Goal: Task Accomplishment & Management: Complete application form

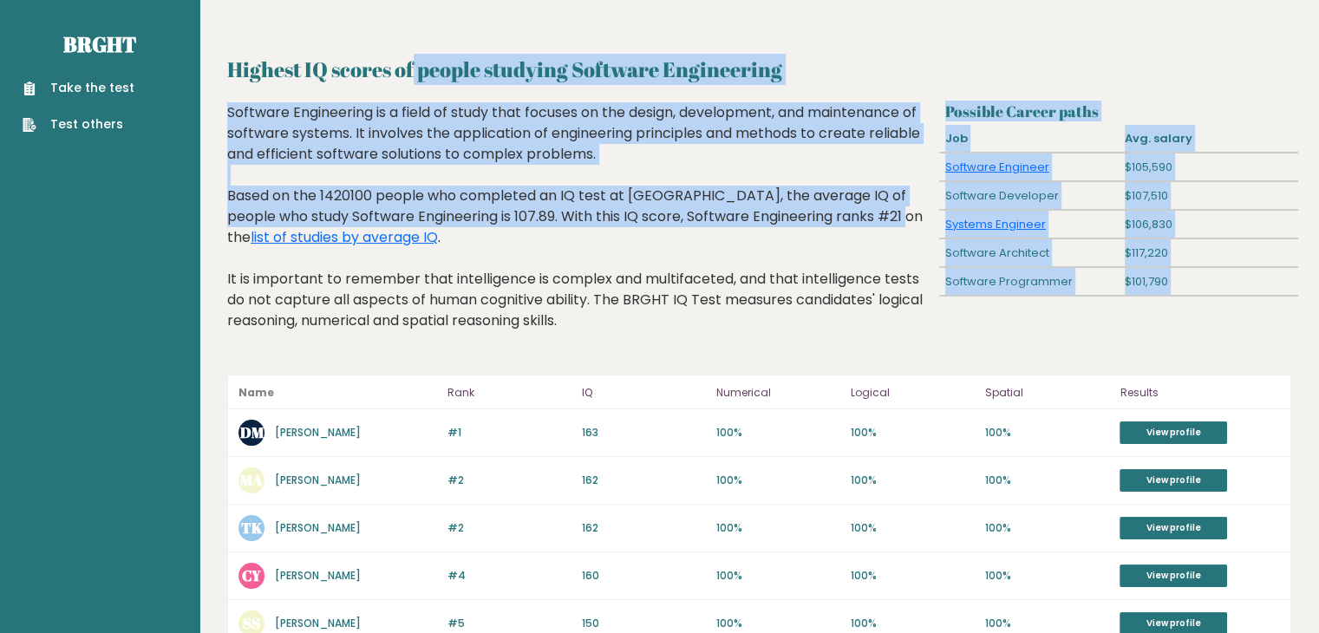
drag, startPoint x: 330, startPoint y: 69, endPoint x: 775, endPoint y: 225, distance: 472.2
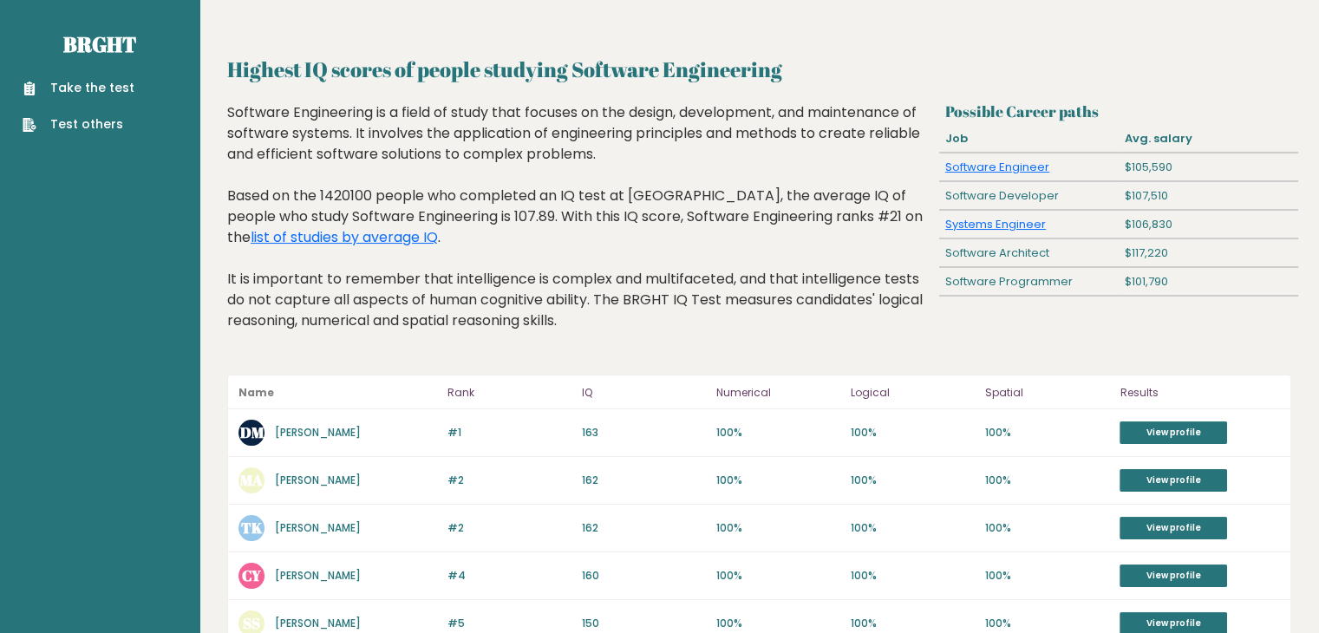
click at [784, 258] on div "Software Engineering is a field of study that focuses on the design, developmen…" at bounding box center [579, 229] width 705 height 255
click at [110, 88] on link "Take the test" at bounding box center [79, 88] width 112 height 18
click at [106, 81] on link "Take the test" at bounding box center [79, 88] width 112 height 18
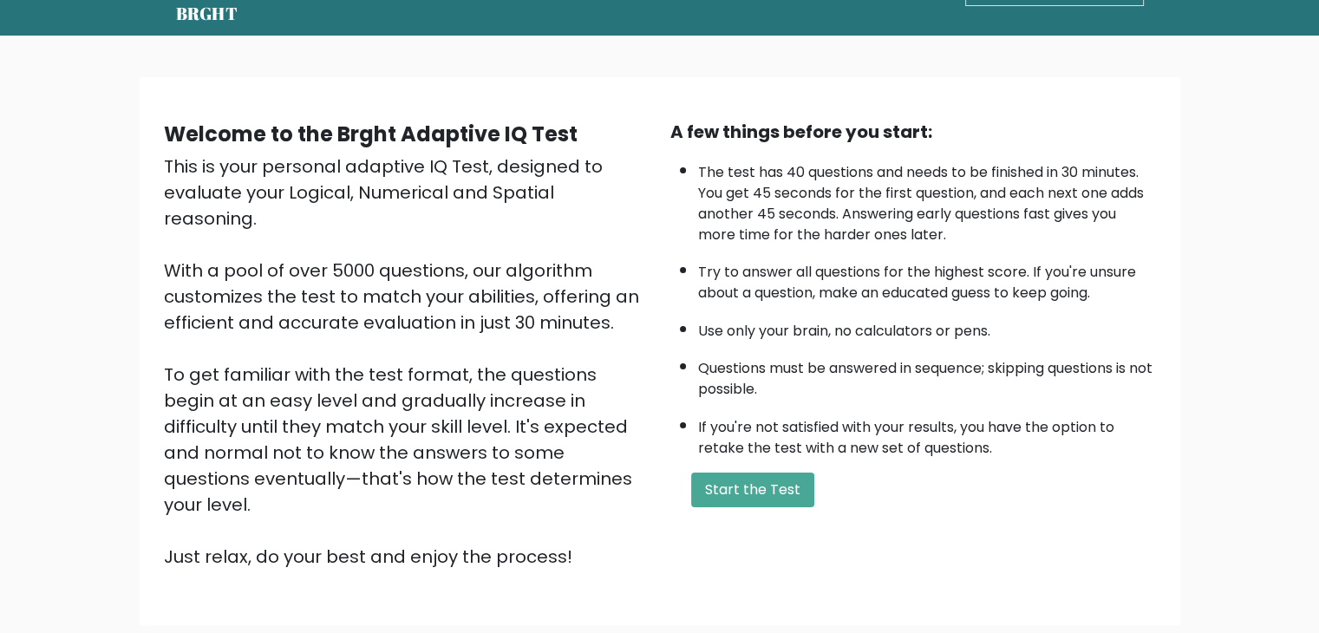
scroll to position [87, 0]
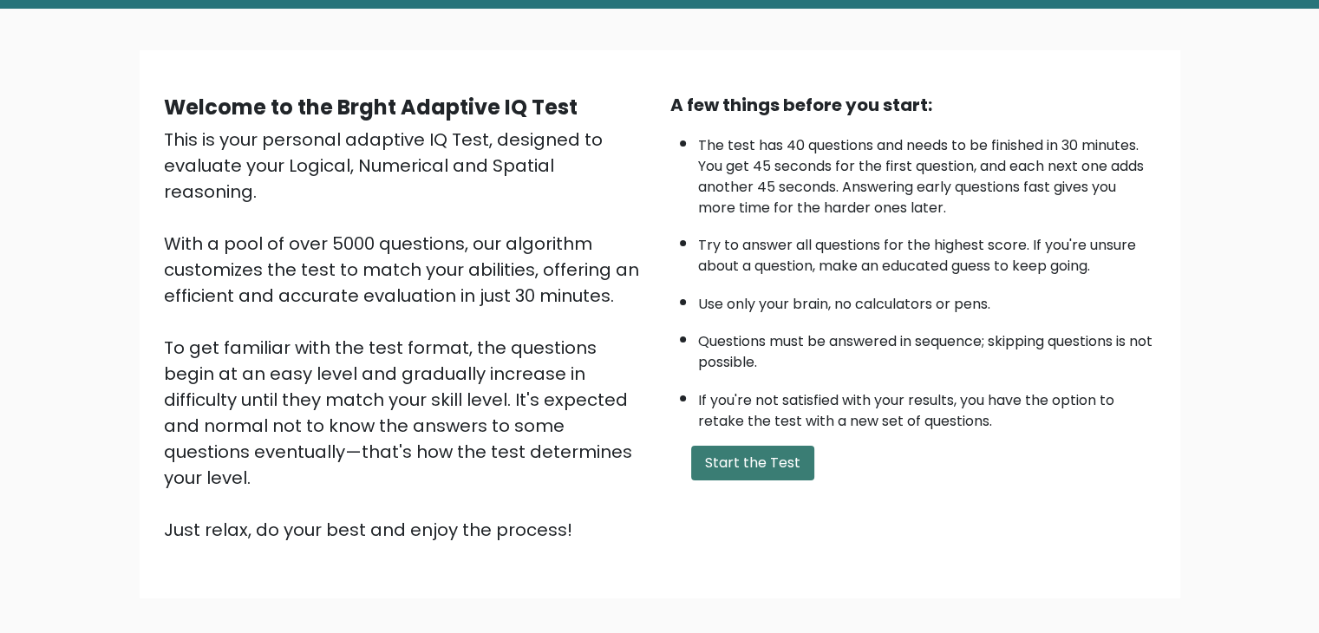
click at [758, 446] on button "Start the Test" at bounding box center [752, 463] width 123 height 35
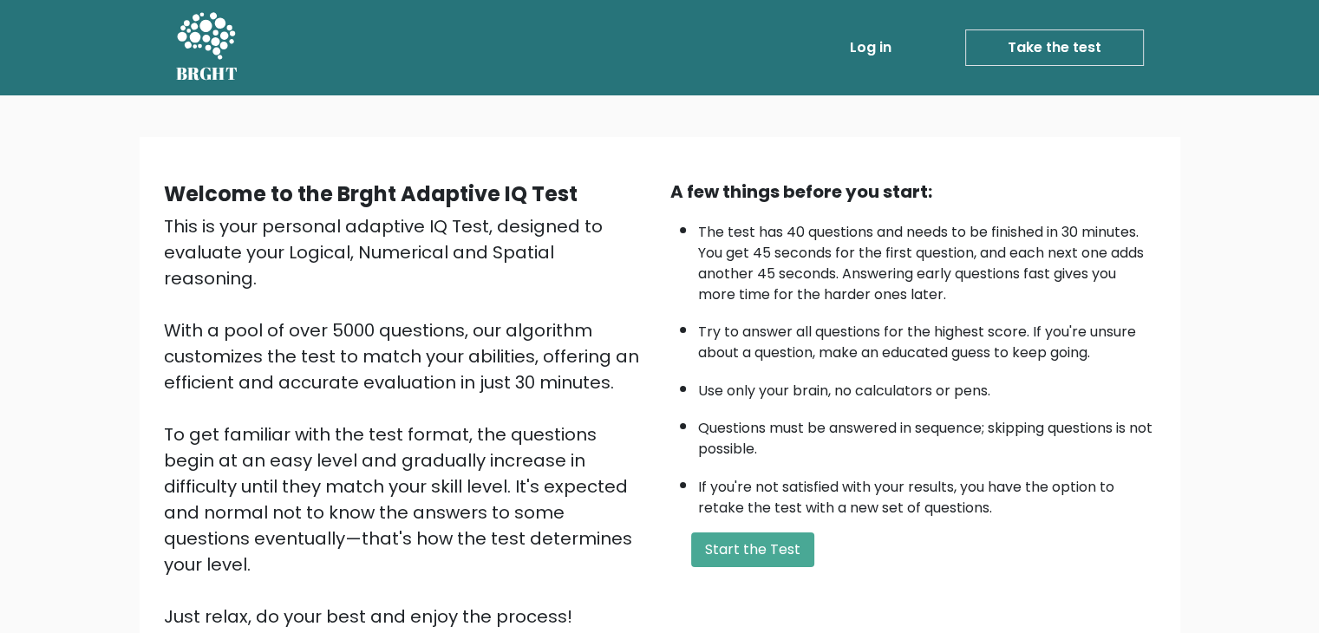
click at [850, 277] on li "The test has 40 questions and needs to be finished in 30 minutes. You get 45 se…" at bounding box center [927, 259] width 458 height 92
click at [754, 548] on button "Start the Test" at bounding box center [752, 549] width 123 height 35
click at [741, 555] on button "Start the Test" at bounding box center [752, 549] width 123 height 35
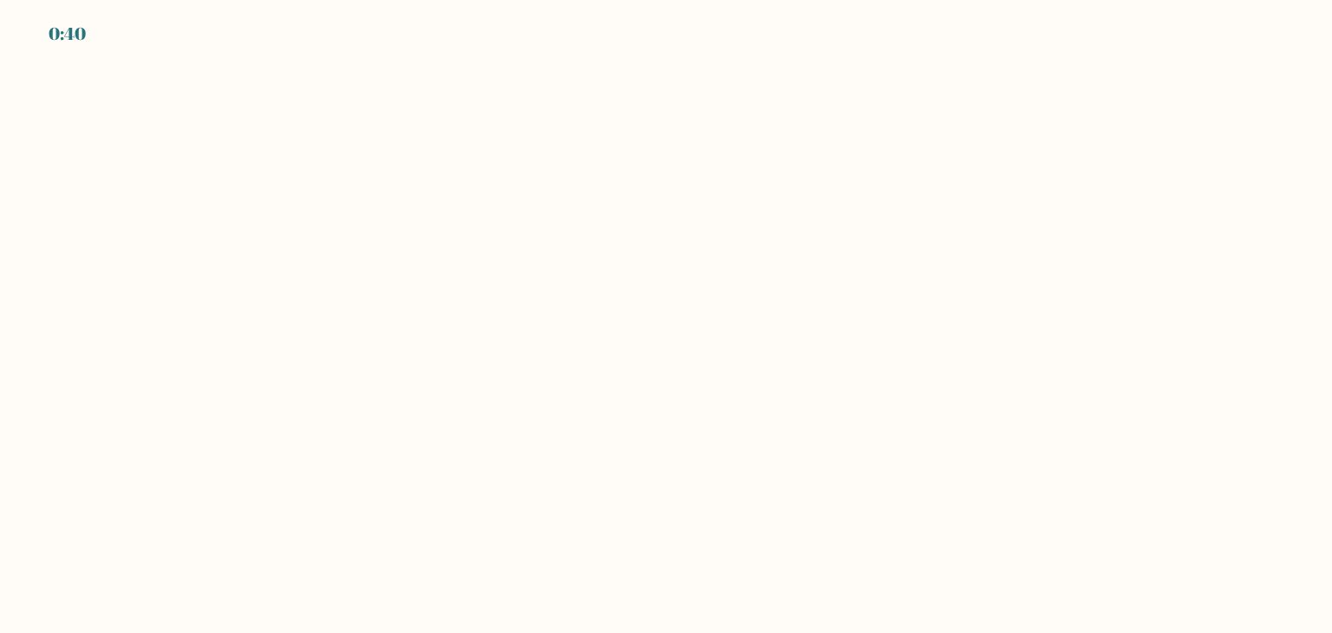
click at [683, 228] on body "0:40" at bounding box center [666, 316] width 1332 height 633
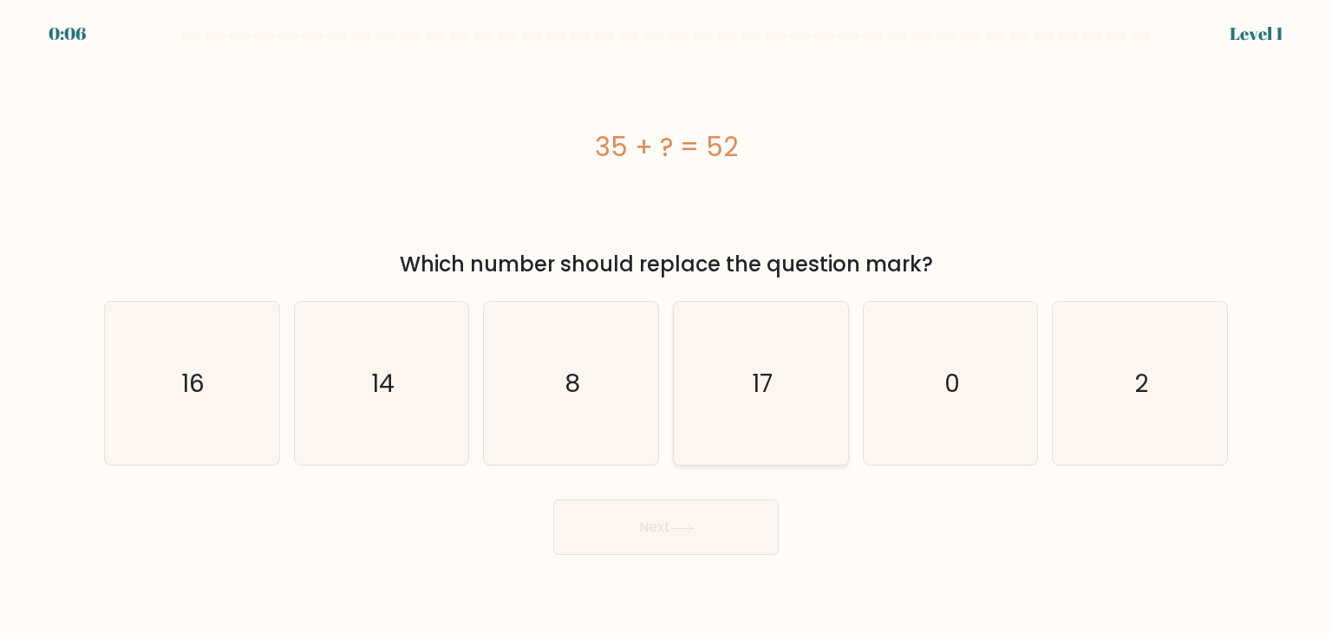
click at [784, 382] on icon "17" at bounding box center [760, 383] width 163 height 163
click at [667, 325] on input "d. 17" at bounding box center [666, 320] width 1 height 9
radio input "true"
click at [704, 531] on button "Next" at bounding box center [665, 526] width 225 height 55
click at [694, 528] on icon at bounding box center [681, 529] width 23 height 10
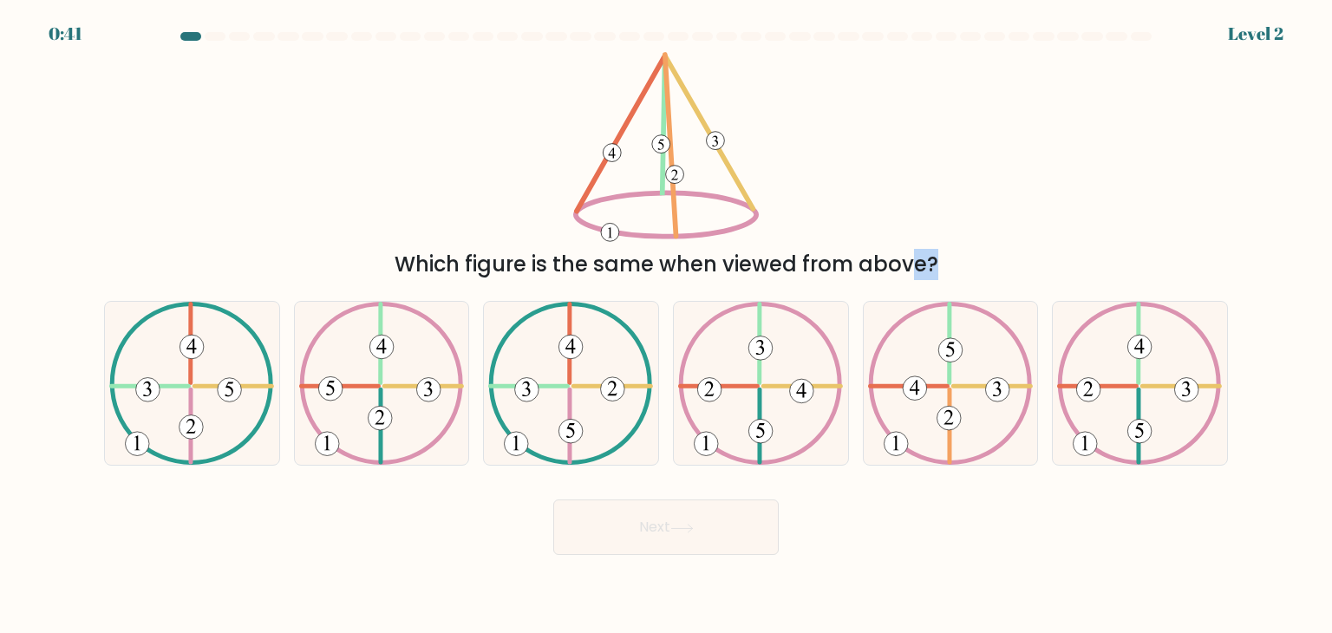
drag, startPoint x: 451, startPoint y: 289, endPoint x: 741, endPoint y: 261, distance: 290.9
click at [741, 261] on form at bounding box center [666, 293] width 1332 height 523
click at [1158, 377] on icon at bounding box center [1139, 383] width 165 height 163
click at [667, 325] on input "f." at bounding box center [666, 320] width 1 height 9
radio input "true"
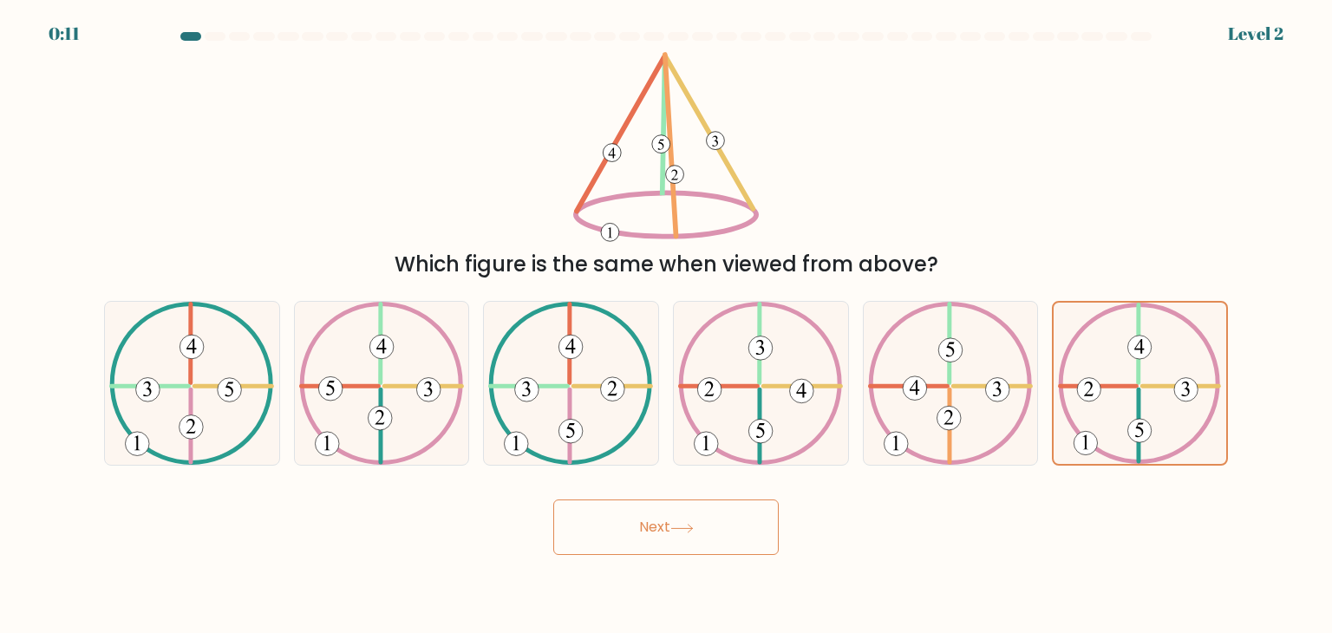
click at [616, 527] on button "Next" at bounding box center [665, 526] width 225 height 55
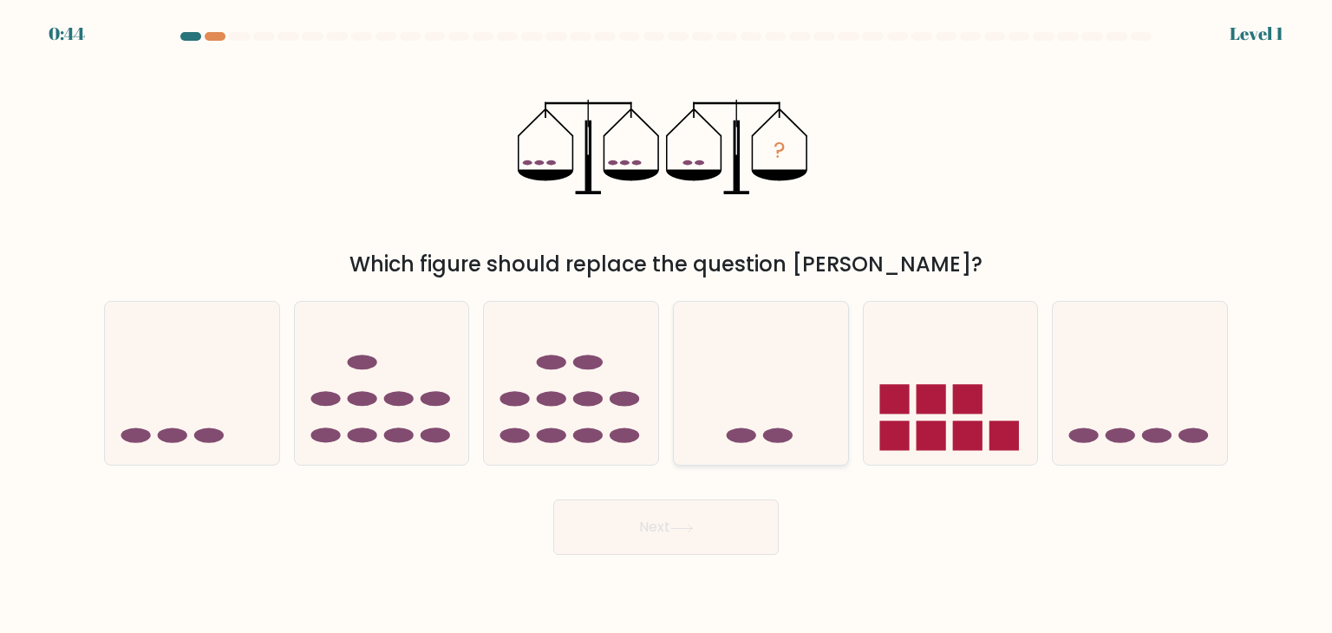
click at [775, 401] on icon at bounding box center [761, 383] width 174 height 144
click at [667, 325] on input "d." at bounding box center [666, 320] width 1 height 9
radio input "true"
click at [675, 528] on icon at bounding box center [681, 529] width 23 height 10
click at [659, 515] on button "Next" at bounding box center [665, 526] width 225 height 55
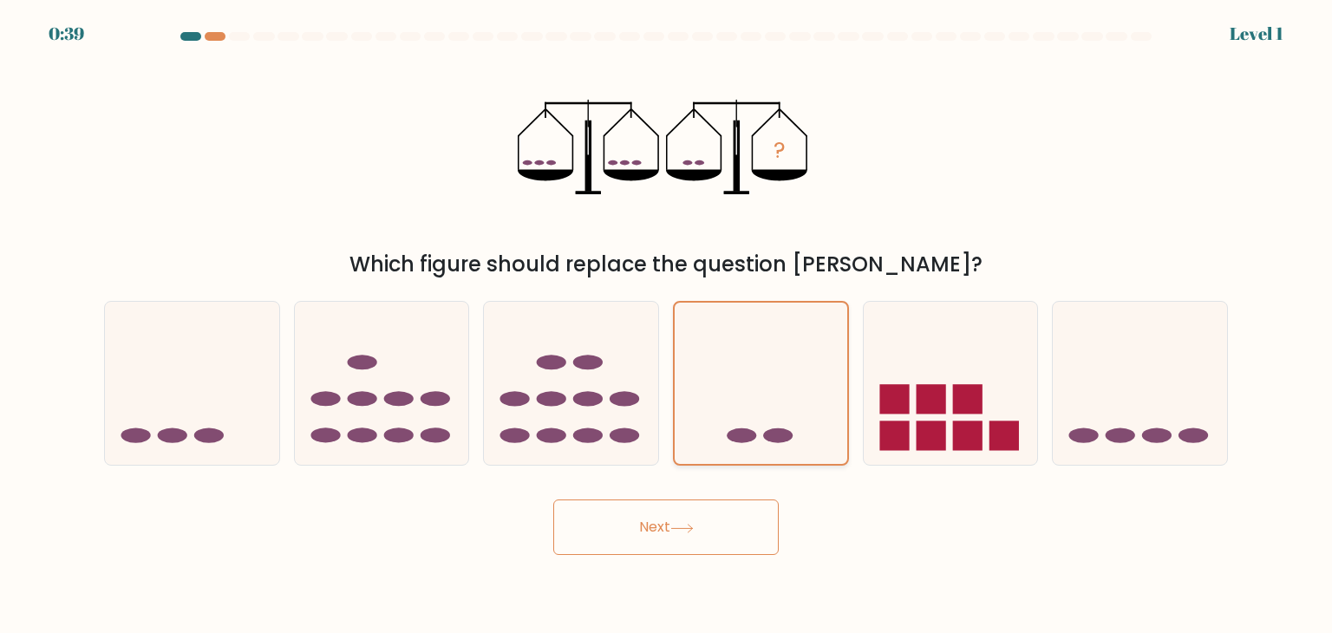
click at [767, 335] on icon at bounding box center [761, 383] width 173 height 143
click at [667, 325] on input "d." at bounding box center [666, 320] width 1 height 9
click at [767, 335] on icon at bounding box center [761, 383] width 173 height 143
click at [667, 325] on input "d." at bounding box center [666, 320] width 1 height 9
click at [767, 335] on icon at bounding box center [761, 383] width 173 height 143
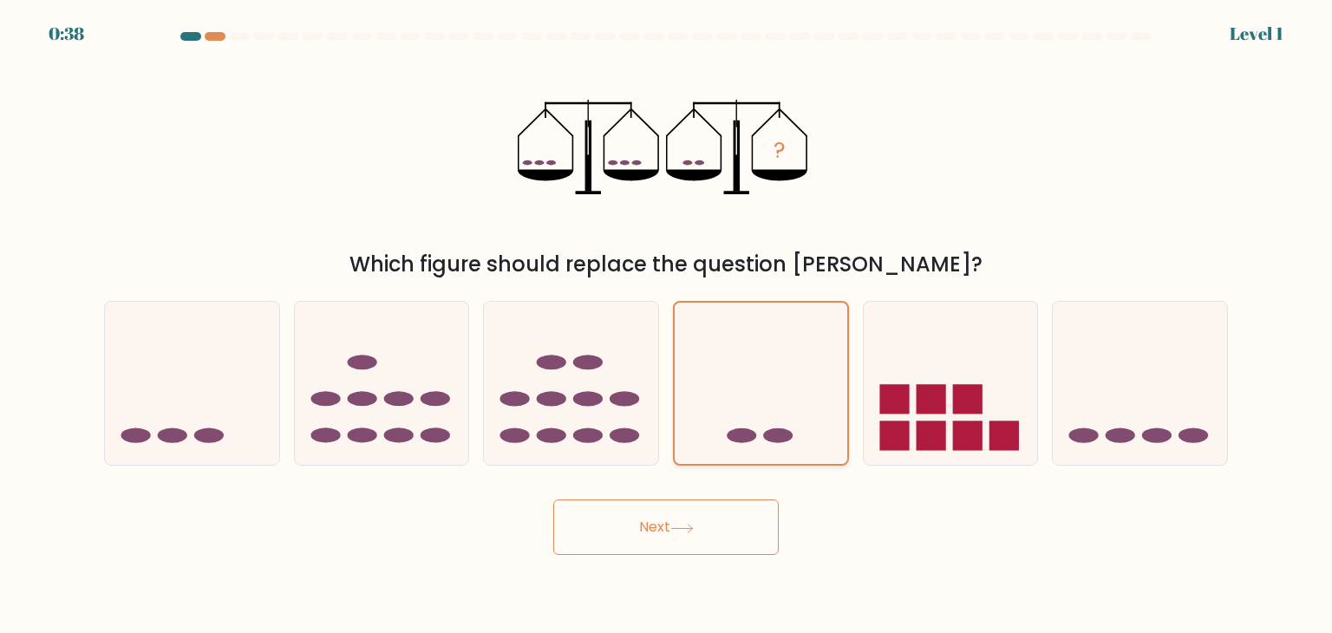
click at [667, 325] on input "d." at bounding box center [666, 320] width 1 height 9
click at [688, 518] on button "Next" at bounding box center [665, 526] width 225 height 55
click at [652, 526] on button "Next" at bounding box center [665, 526] width 225 height 55
click at [764, 382] on icon at bounding box center [761, 383] width 173 height 143
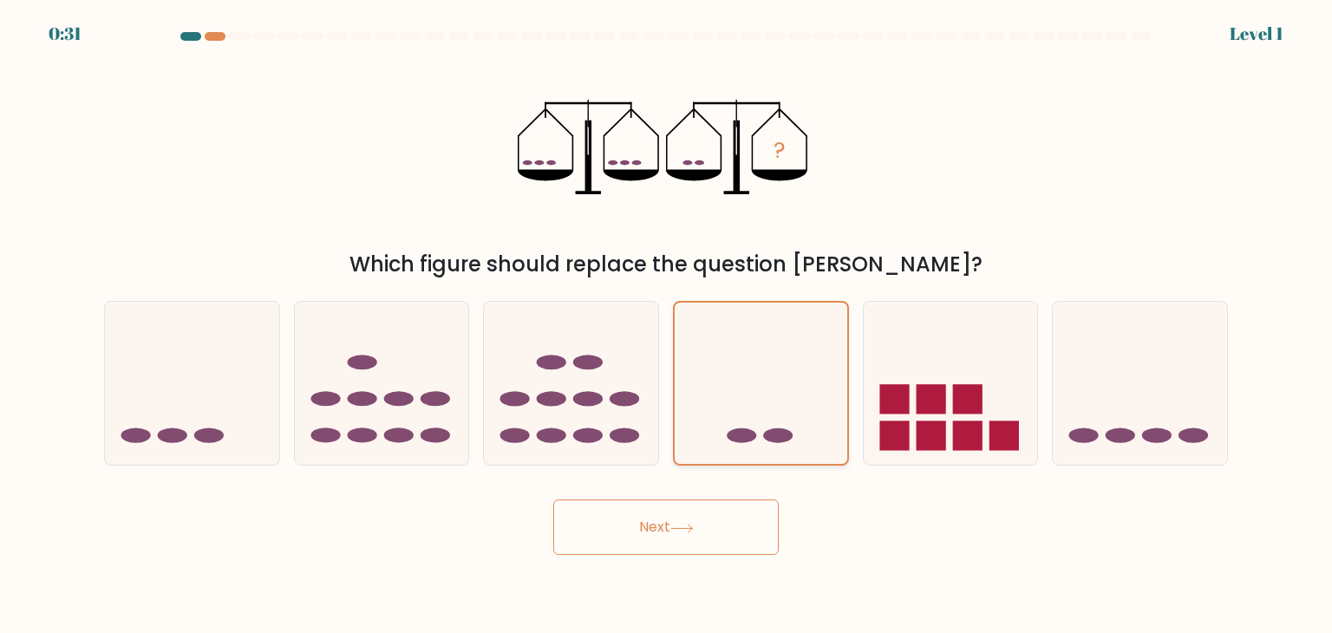
click at [667, 325] on input "d." at bounding box center [666, 320] width 1 height 9
click at [700, 533] on button "Next" at bounding box center [665, 526] width 225 height 55
click at [760, 392] on icon at bounding box center [761, 383] width 173 height 143
click at [667, 325] on input "d." at bounding box center [666, 320] width 1 height 9
click at [705, 527] on button "Next" at bounding box center [665, 526] width 225 height 55
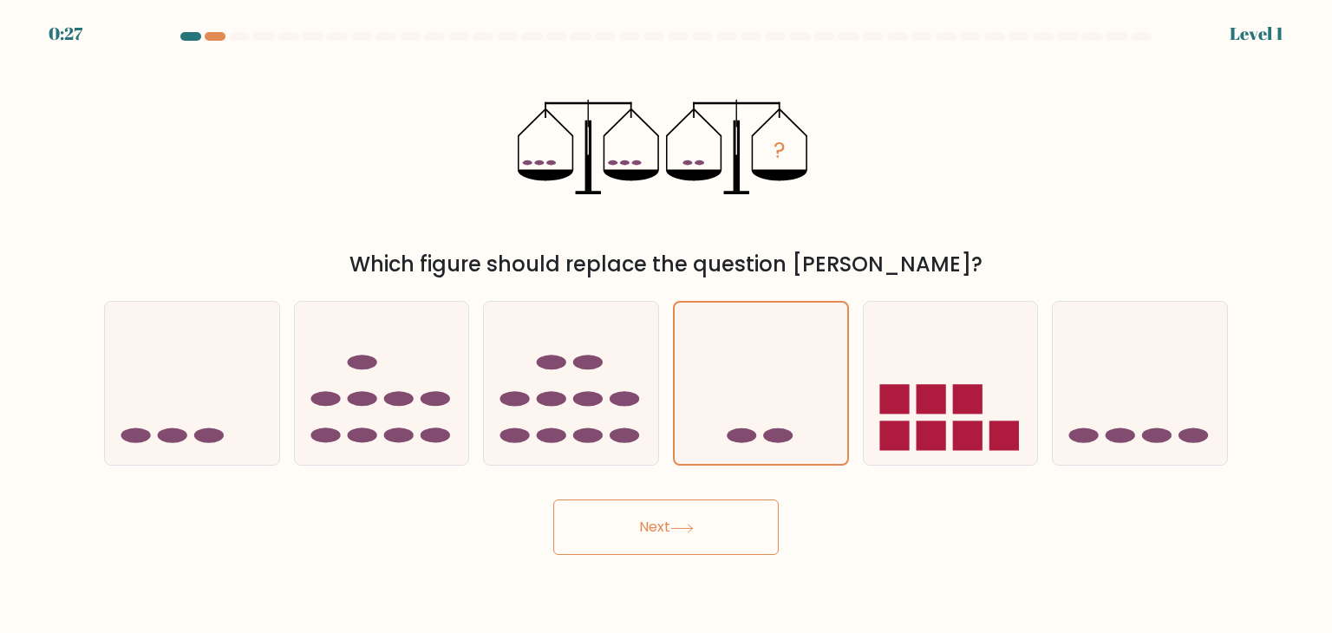
click at [705, 527] on button "Next" at bounding box center [665, 526] width 225 height 55
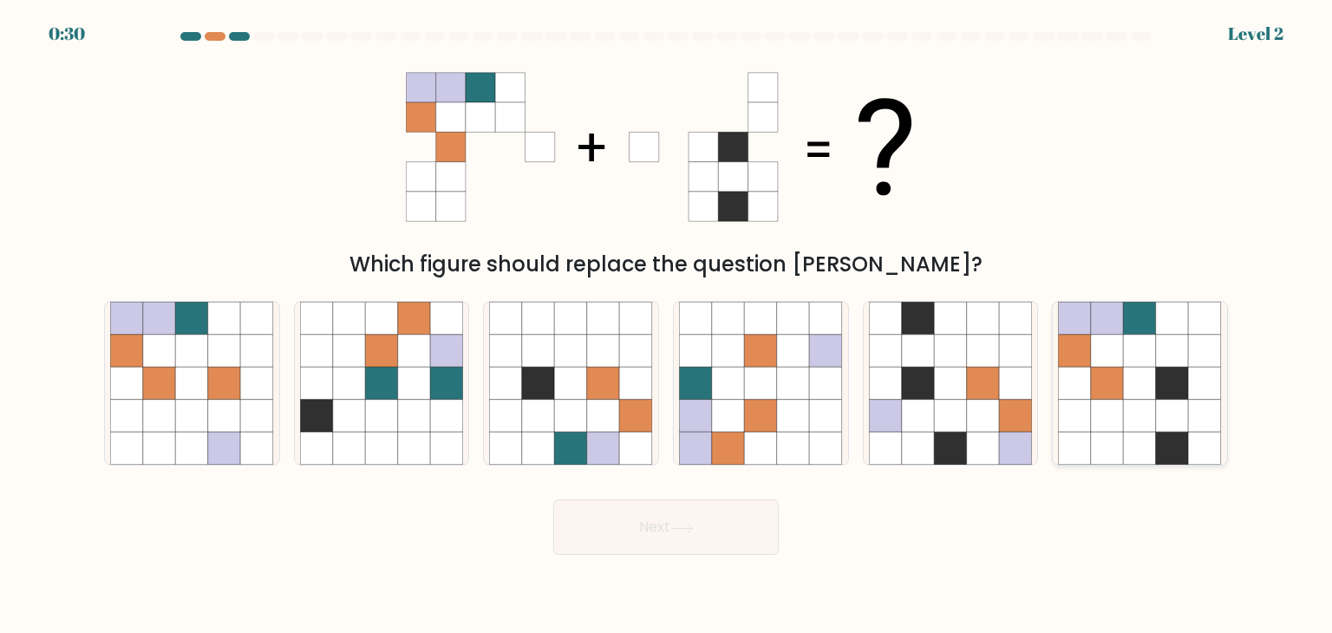
click at [1183, 379] on icon at bounding box center [1172, 383] width 33 height 33
click at [667, 325] on input "f." at bounding box center [666, 320] width 1 height 9
radio input "true"
click at [673, 532] on button "Next" at bounding box center [665, 526] width 225 height 55
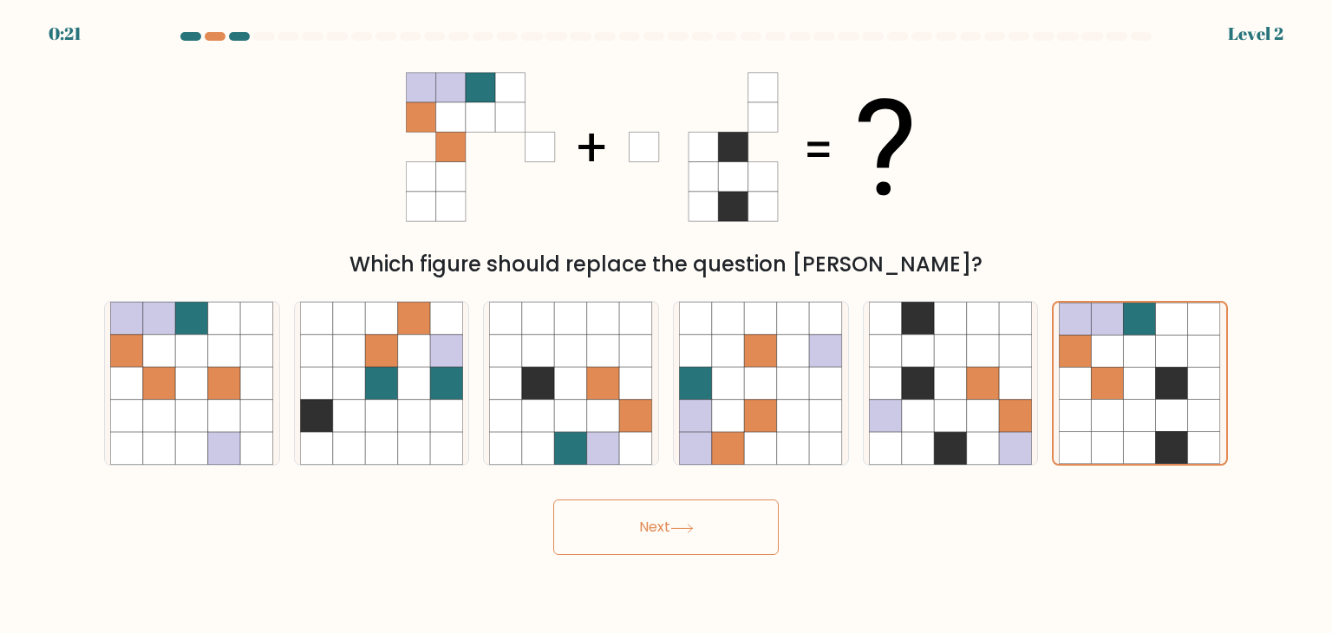
click at [673, 532] on button "Next" at bounding box center [665, 526] width 225 height 55
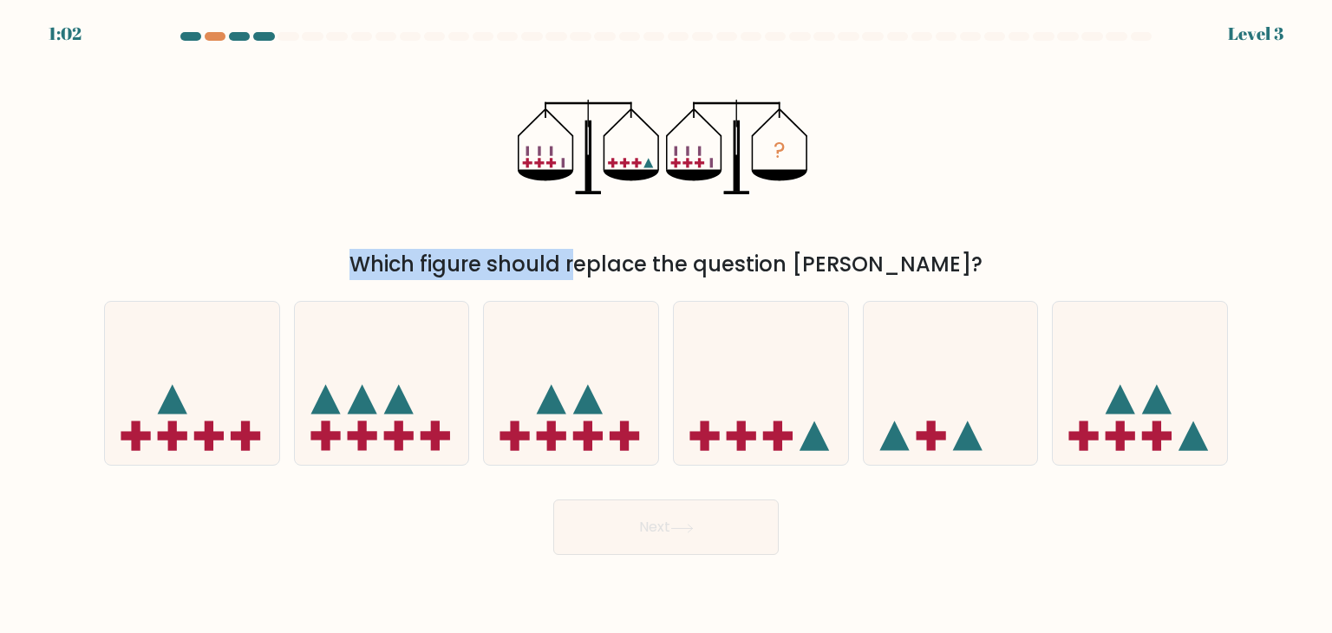
drag, startPoint x: 491, startPoint y: 274, endPoint x: 977, endPoint y: 219, distance: 489.5
click at [977, 219] on div "? Which figure should replace the question mark?" at bounding box center [666, 166] width 1145 height 228
click at [737, 379] on icon at bounding box center [761, 383] width 174 height 144
click at [667, 325] on input "d." at bounding box center [666, 320] width 1 height 9
radio input "true"
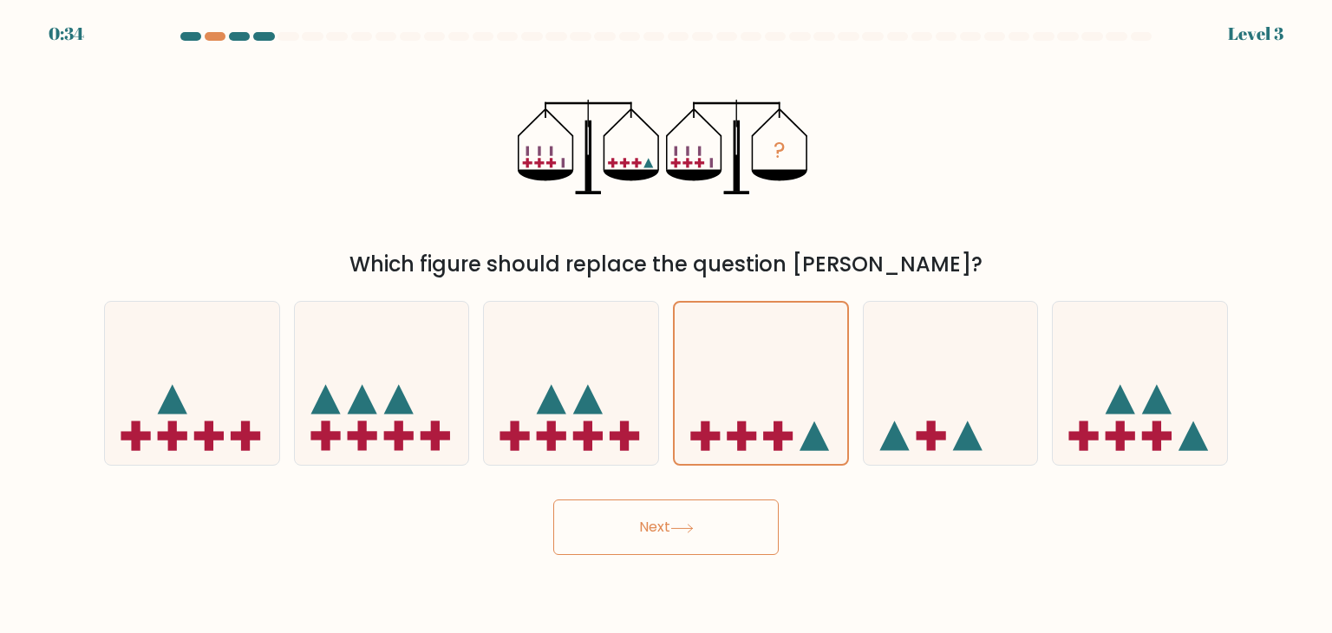
click at [690, 514] on button "Next" at bounding box center [665, 526] width 225 height 55
click at [694, 543] on button "Next" at bounding box center [665, 526] width 225 height 55
click at [625, 523] on button "Next" at bounding box center [665, 526] width 225 height 55
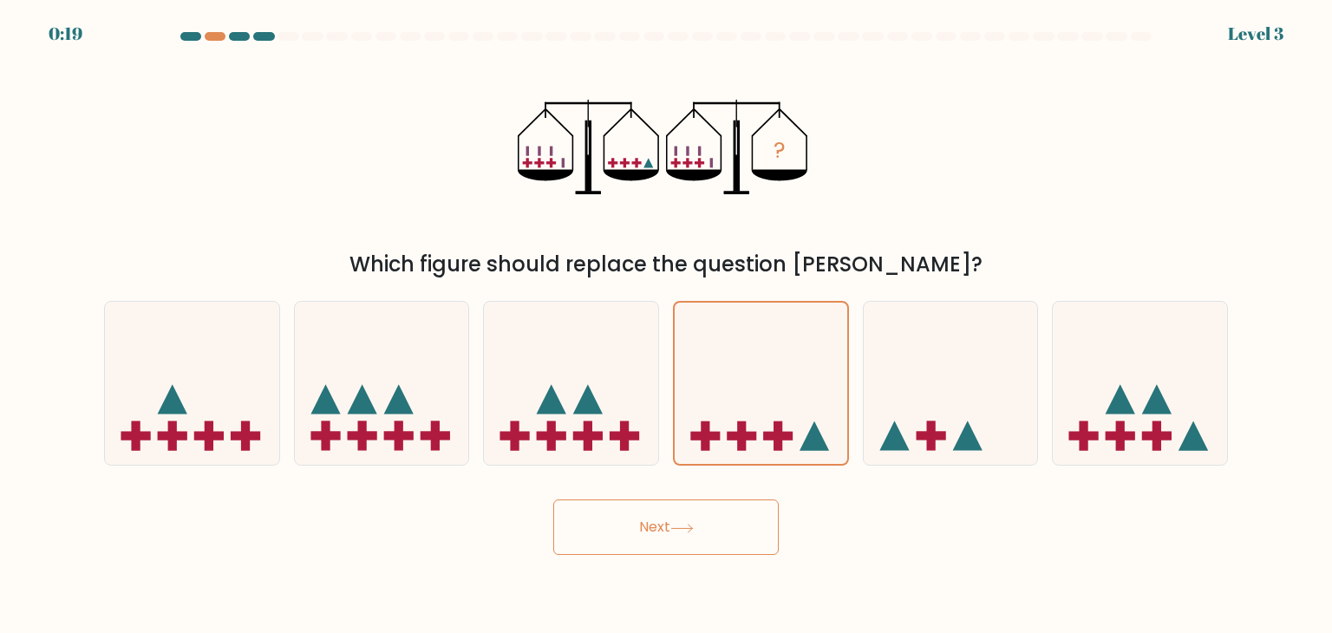
click at [640, 558] on body "0:19 Level 3" at bounding box center [666, 316] width 1332 height 633
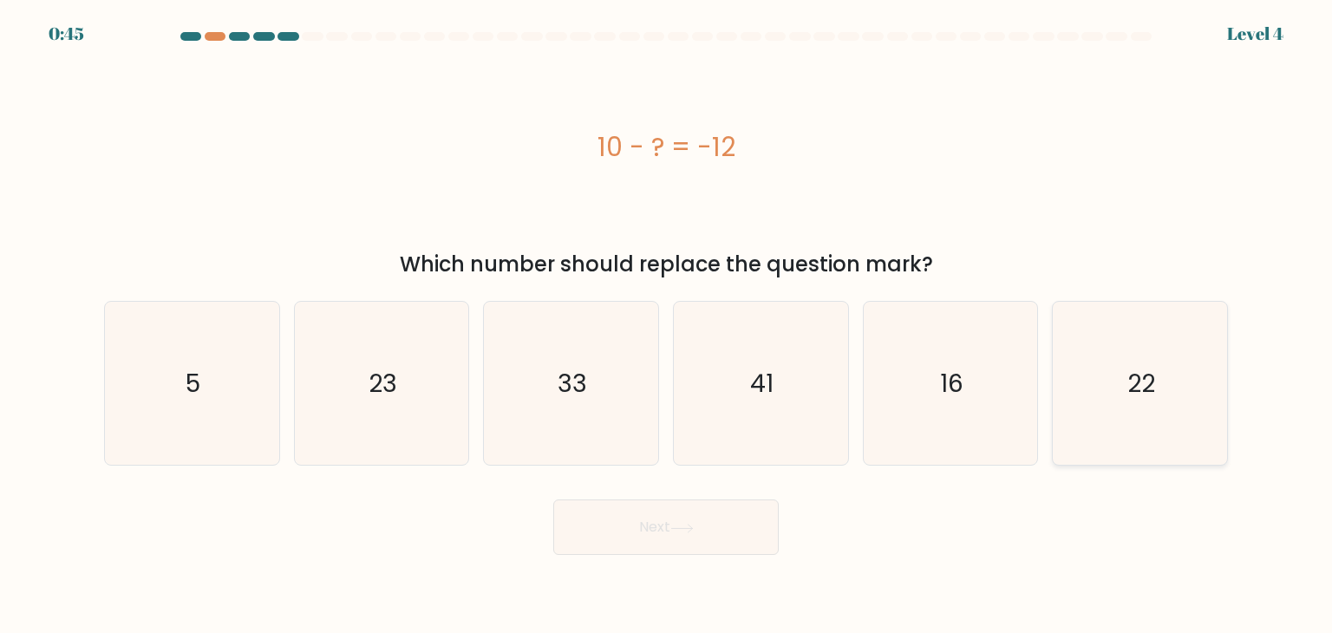
click at [1148, 400] on text "22" at bounding box center [1141, 383] width 28 height 35
click at [667, 325] on input "f. 22" at bounding box center [666, 320] width 1 height 9
radio input "true"
click at [705, 531] on button "Next" at bounding box center [665, 526] width 225 height 55
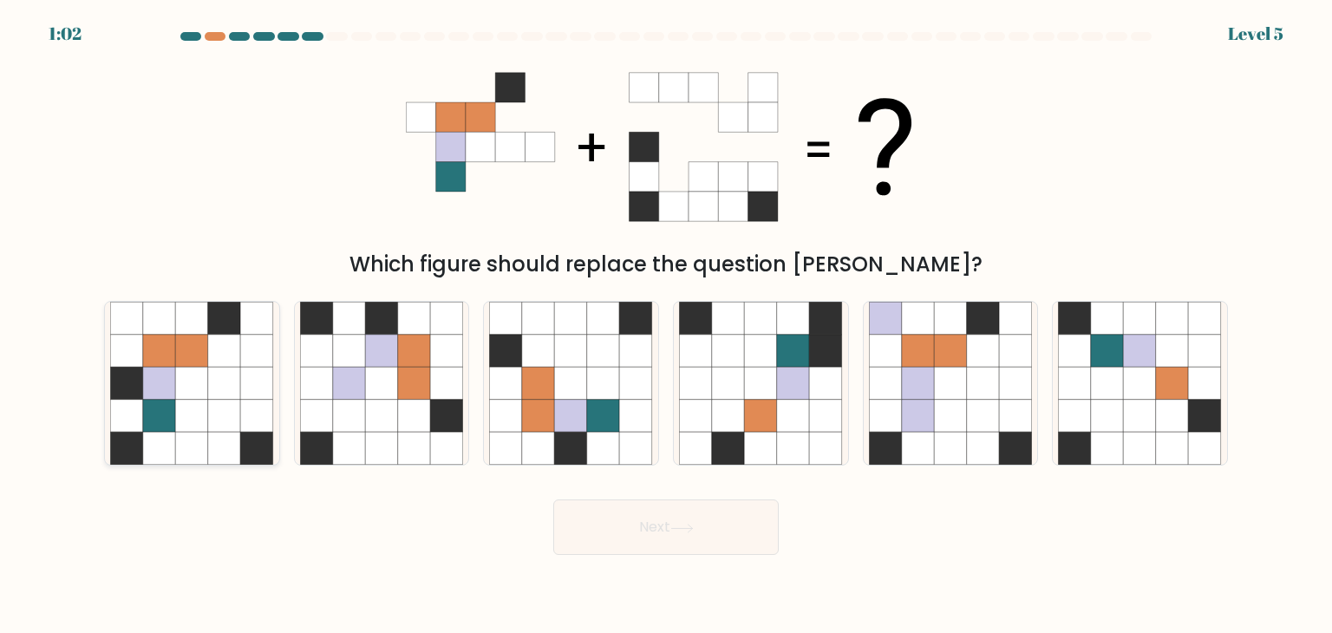
click at [141, 393] on icon at bounding box center [126, 383] width 33 height 33
click at [666, 325] on input "a." at bounding box center [666, 320] width 1 height 9
radio input "true"
click at [679, 538] on button "Next" at bounding box center [665, 526] width 225 height 55
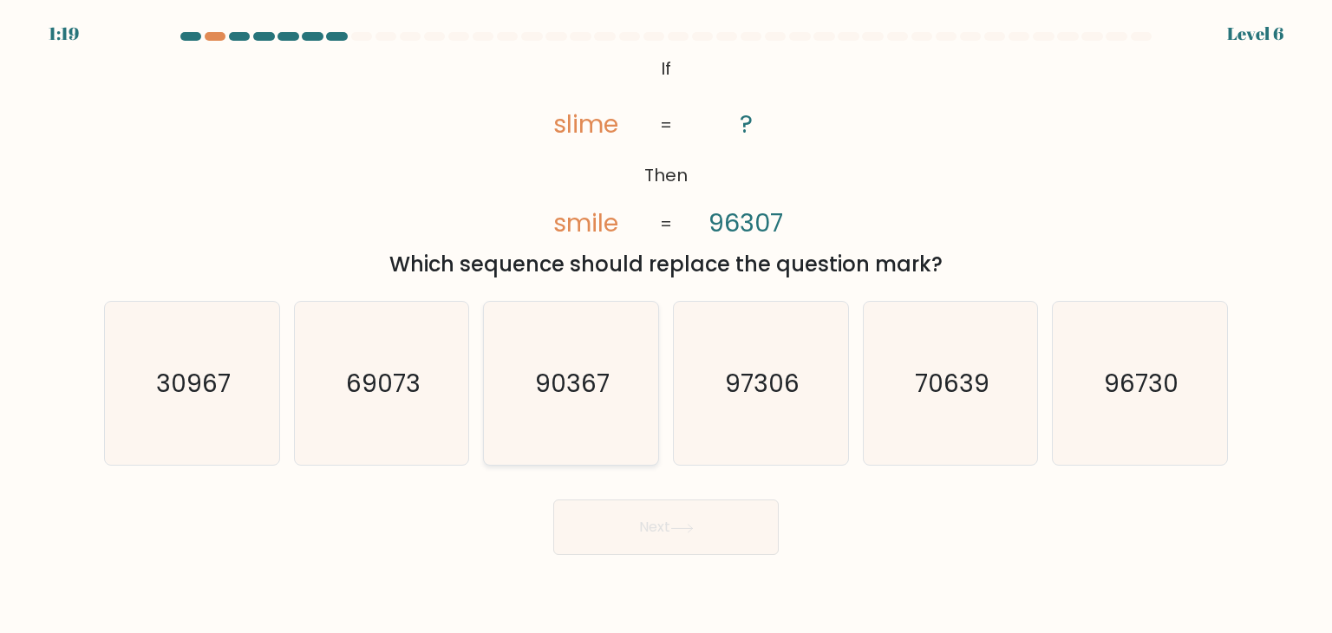
click at [556, 377] on text "90367" at bounding box center [573, 383] width 75 height 35
click at [666, 325] on input "c. 90367" at bounding box center [666, 320] width 1 height 9
radio input "true"
click at [657, 517] on button "Next" at bounding box center [665, 526] width 225 height 55
click at [671, 527] on button "Next" at bounding box center [665, 526] width 225 height 55
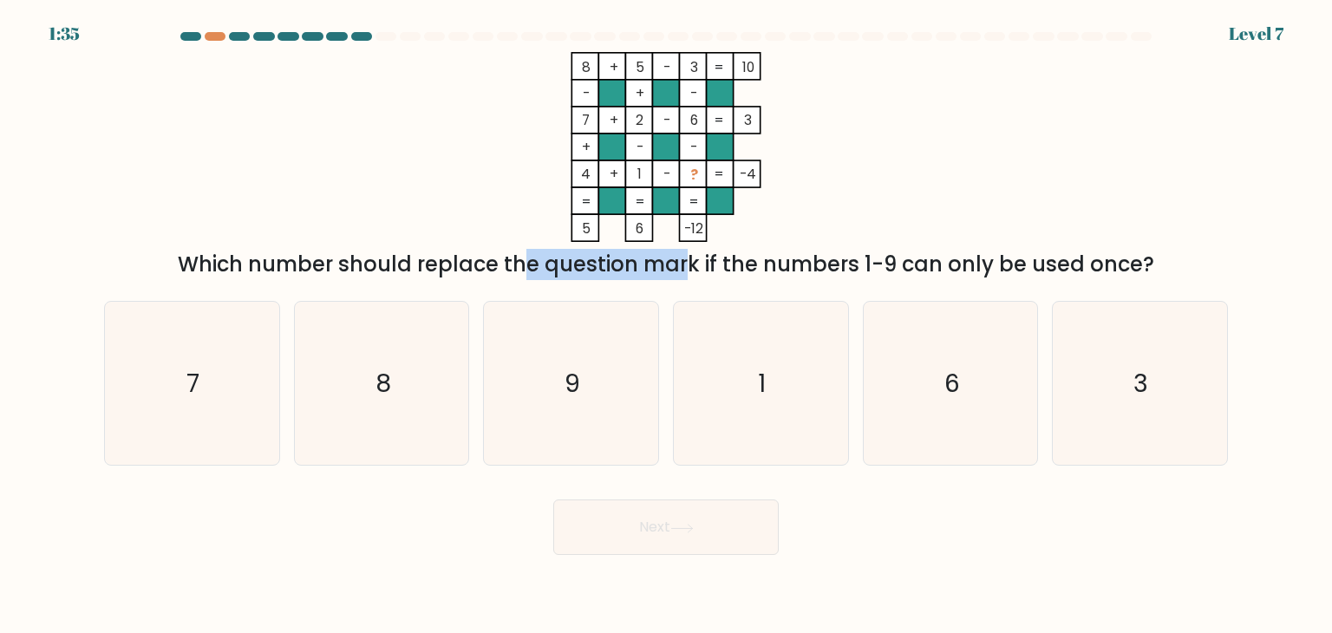
drag, startPoint x: 380, startPoint y: 278, endPoint x: 521, endPoint y: 270, distance: 141.6
click at [521, 270] on div "Which number should replace the question mark if the numbers 1-9 can only be us…" at bounding box center [665, 264] width 1103 height 31
drag, startPoint x: 839, startPoint y: 261, endPoint x: 969, endPoint y: 241, distance: 131.6
click at [969, 241] on div "8 + 5 - 3 10 - + - 7 + 2 - 6 3 + - - 4 + 1 - ? = -4 = = = = 5 6 -12 = Which num…" at bounding box center [666, 166] width 1145 height 228
click at [736, 269] on div "Which number should replace the question mark if the numbers 1-9 can only be us…" at bounding box center [665, 264] width 1103 height 31
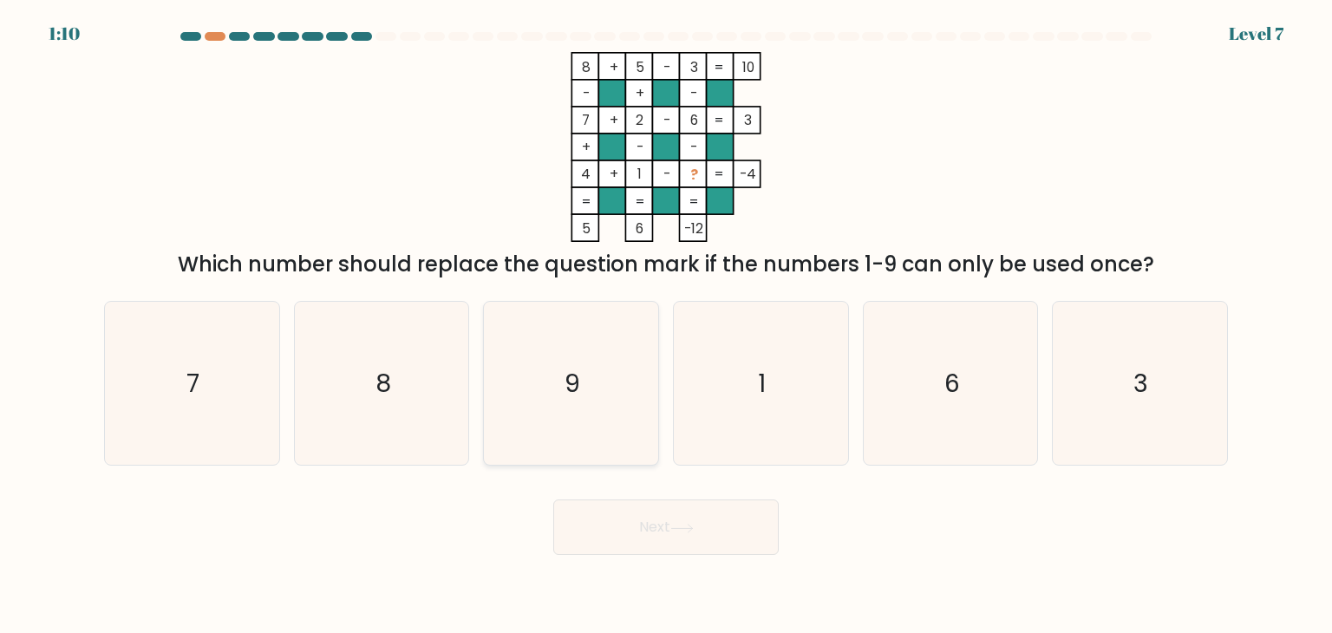
click at [585, 356] on icon "9" at bounding box center [570, 383] width 163 height 163
click at [666, 325] on input "c. 9" at bounding box center [666, 320] width 1 height 9
radio input "true"
click at [687, 535] on button "Next" at bounding box center [665, 526] width 225 height 55
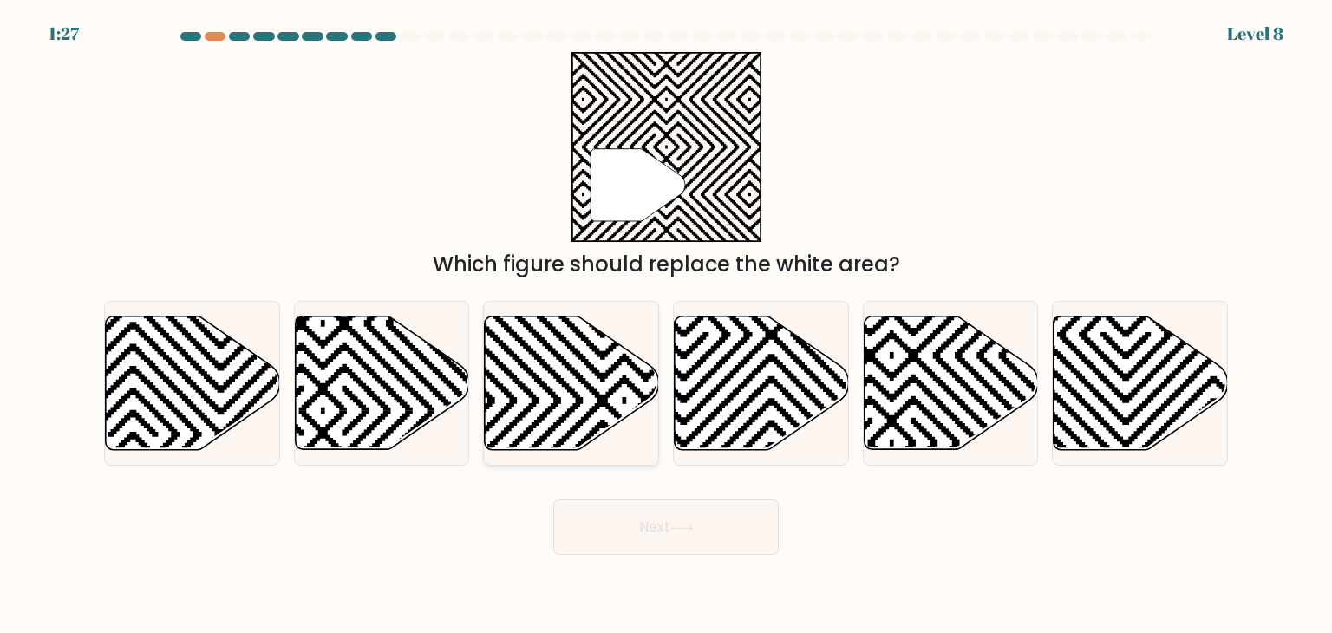
click at [529, 379] on icon at bounding box center [572, 383] width 174 height 134
click at [666, 325] on input "c." at bounding box center [666, 320] width 1 height 9
radio input "true"
click at [606, 514] on button "Next" at bounding box center [665, 526] width 225 height 55
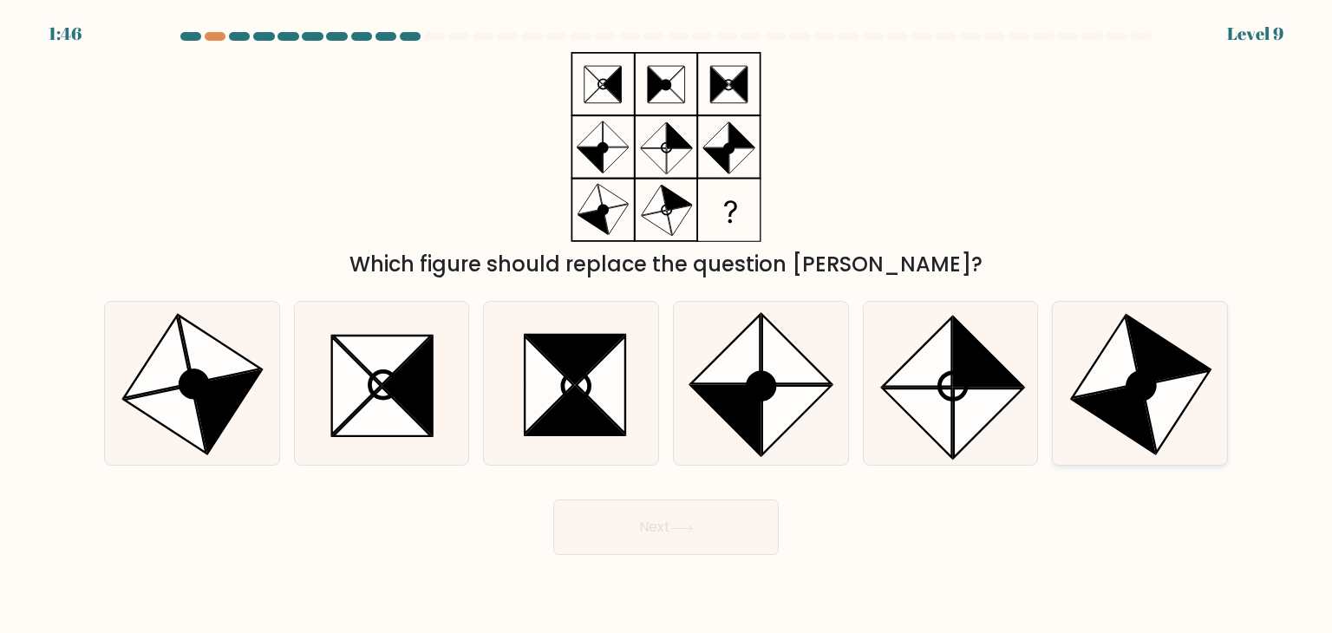
click at [1156, 343] on icon at bounding box center [1168, 350] width 82 height 68
click at [667, 325] on input "f." at bounding box center [666, 320] width 1 height 9
radio input "true"
click at [636, 521] on button "Next" at bounding box center [665, 526] width 225 height 55
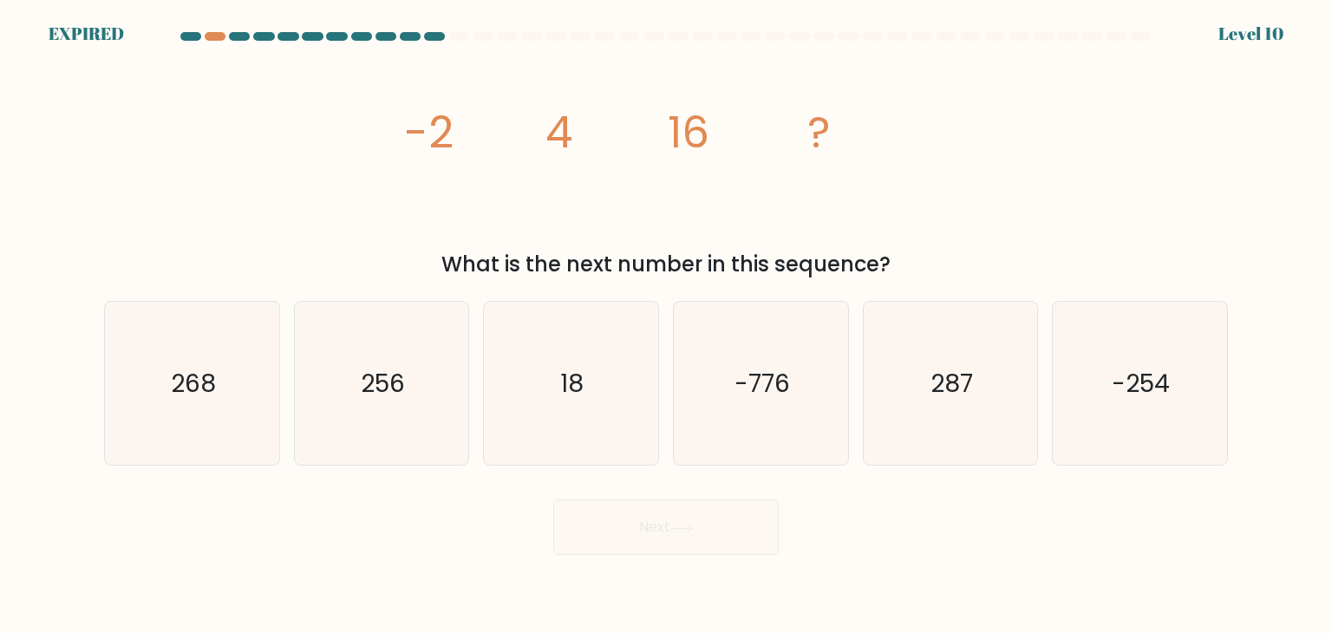
drag, startPoint x: 402, startPoint y: 74, endPoint x: 845, endPoint y: 267, distance: 483.5
click at [845, 267] on div "image/svg+xml -2 4 16 ? What is the next number in this sequence?" at bounding box center [666, 166] width 1145 height 228
drag, startPoint x: 450, startPoint y: 96, endPoint x: 438, endPoint y: 99, distance: 12.4
click at [448, 96] on icon "image/svg+xml -2 4 16 ?" at bounding box center [666, 147] width 520 height 190
